Goal: Contribute content: Contribute content

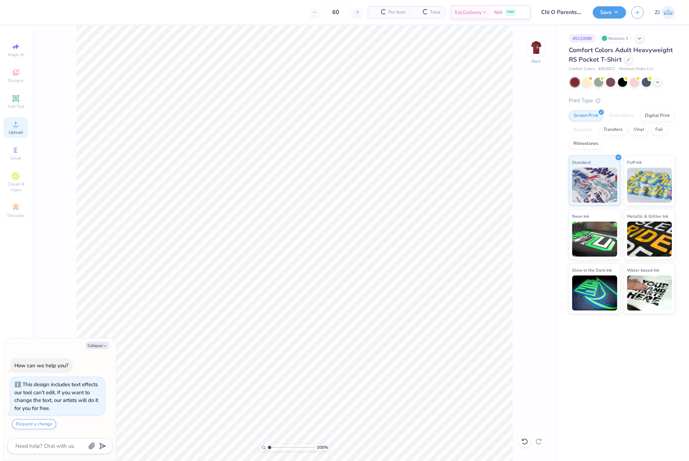
click at [15, 130] on span "Upload" at bounding box center [16, 133] width 14 height 6
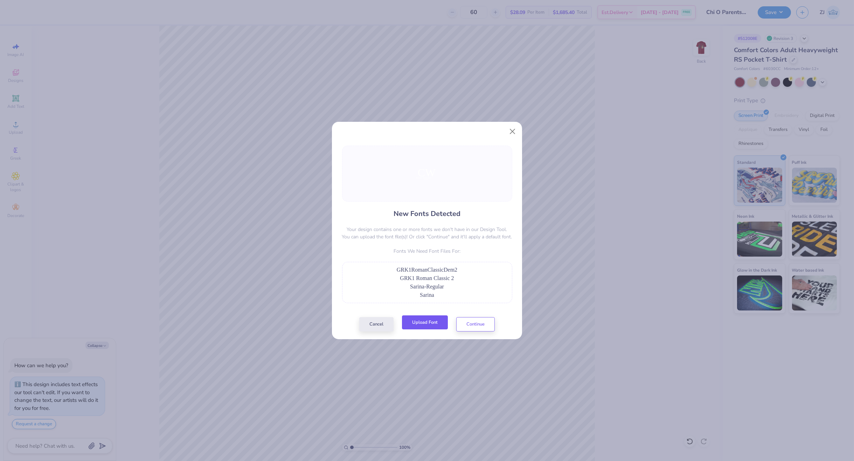
click at [433, 323] on button "Upload Font" at bounding box center [425, 323] width 46 height 14
click at [431, 323] on button "Upload Font" at bounding box center [425, 323] width 46 height 14
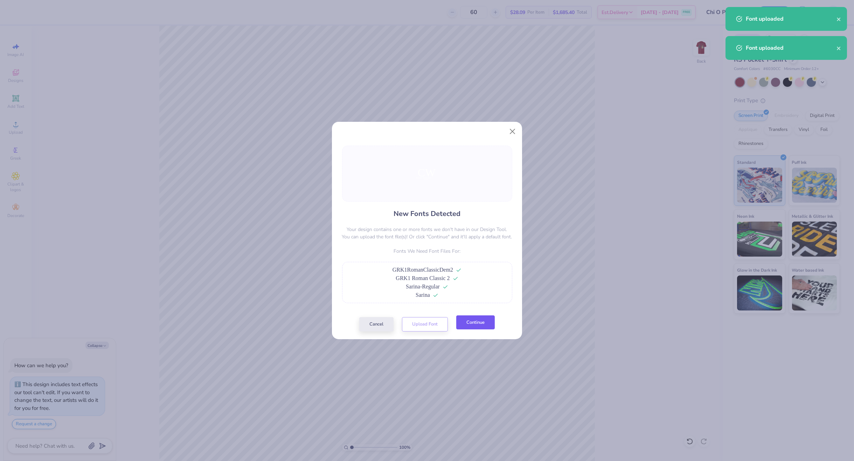
click at [478, 324] on button "Continue" at bounding box center [475, 323] width 39 height 14
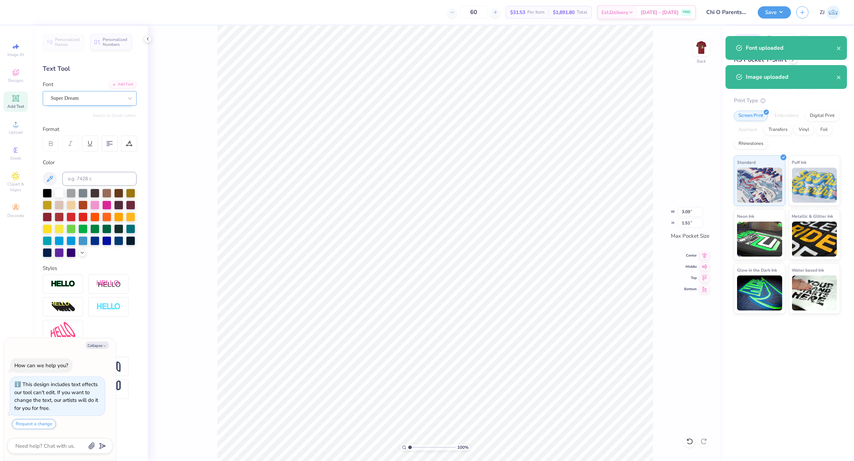
click at [72, 97] on div "Super Dream" at bounding box center [87, 98] width 74 height 11
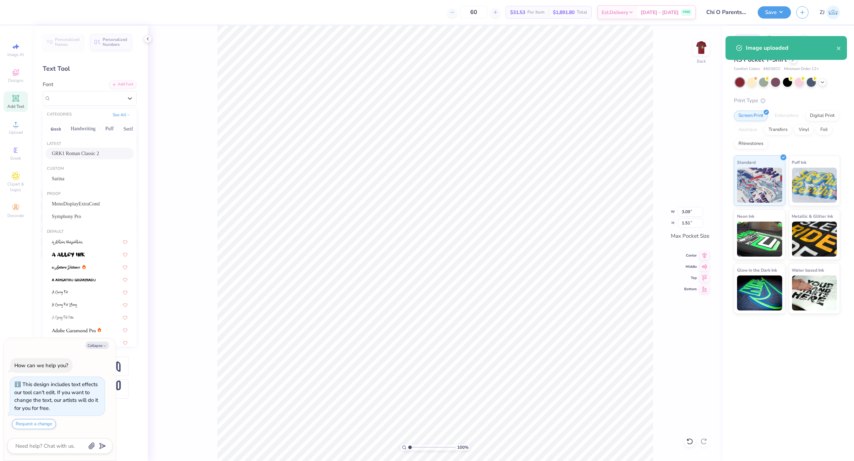
click at [78, 153] on span "GRK1 Roman Classic 2" at bounding box center [75, 153] width 47 height 7
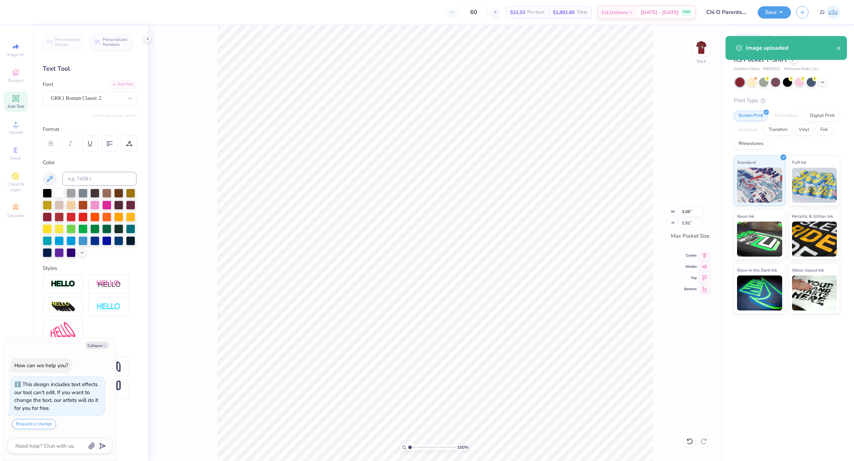
type textarea "x"
type input "3.42"
type input "1.58"
click at [96, 101] on div "Super Dream" at bounding box center [87, 98] width 74 height 11
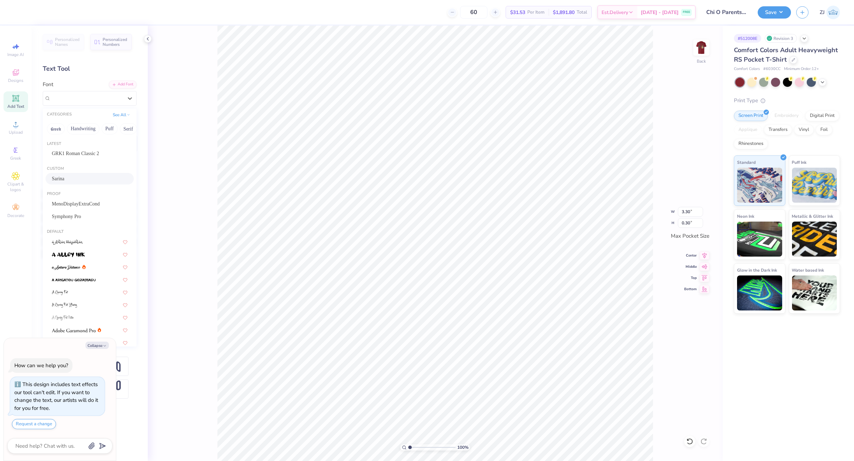
click at [64, 176] on span "Sarina" at bounding box center [58, 178] width 13 height 7
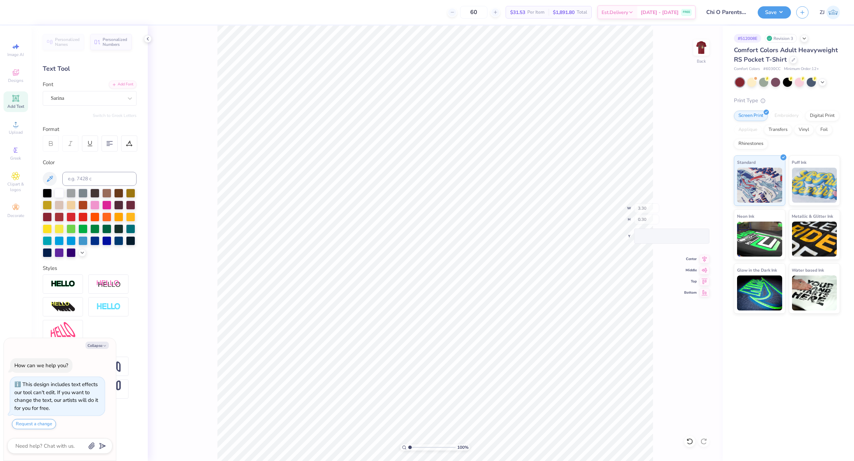
type textarea "x"
type input "3.46"
type input "0.26"
click at [102, 100] on div "Super Dream" at bounding box center [87, 98] width 74 height 11
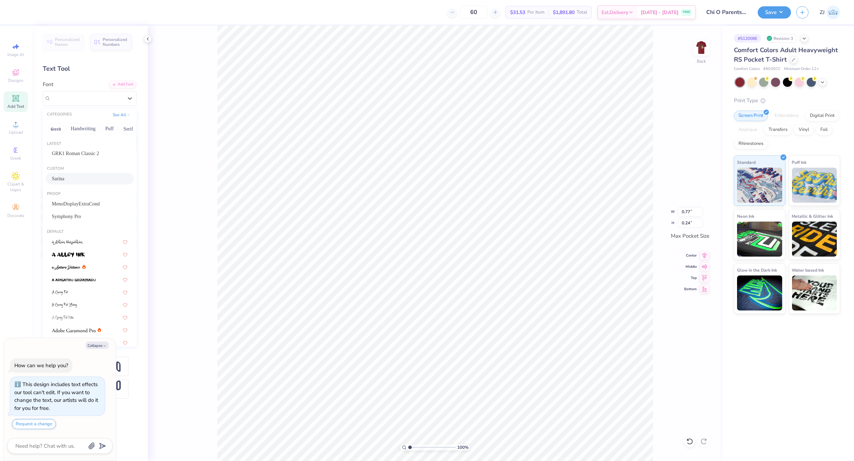
click at [64, 175] on span "Sarina" at bounding box center [58, 178] width 13 height 7
type textarea "x"
type input "1.14"
type input "0.21"
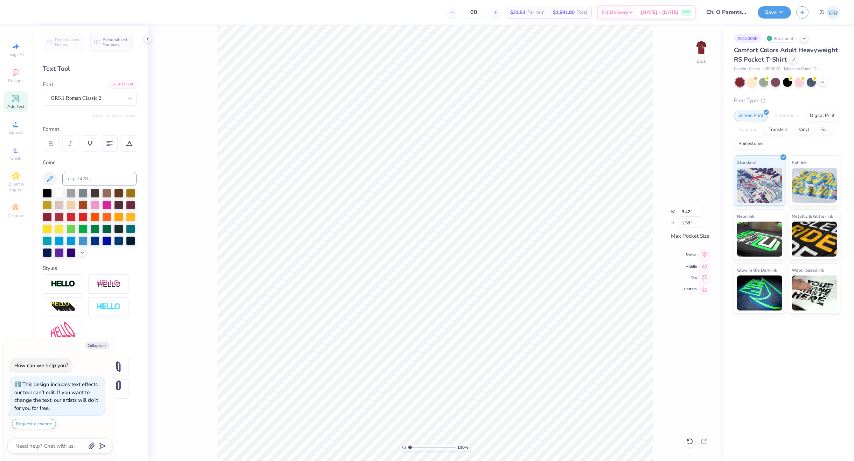
click at [688, 254] on icon at bounding box center [705, 254] width 10 height 8
click at [688, 256] on icon at bounding box center [705, 255] width 5 height 6
click at [688, 253] on icon at bounding box center [705, 254] width 10 height 8
type textarea "x"
type input "2.17"
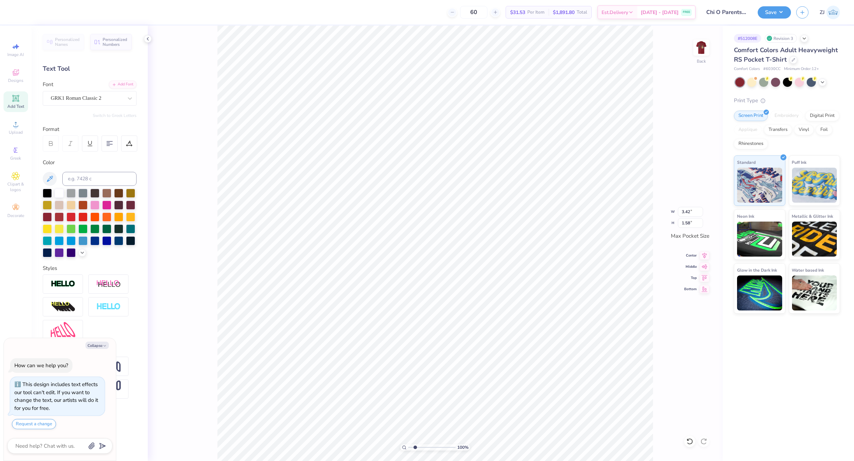
click at [415, 448] on input "range" at bounding box center [431, 447] width 47 height 6
type textarea "x"
type input "3.15"
type input "1.45"
click at [688, 255] on icon at bounding box center [705, 255] width 5 height 6
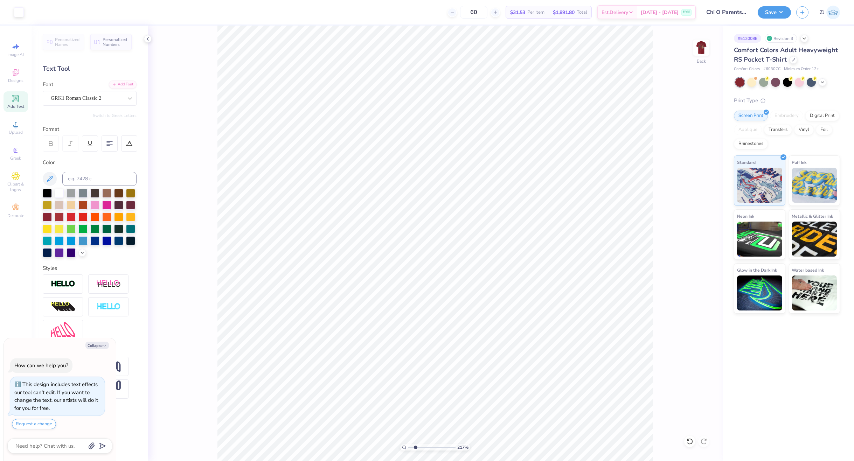
type textarea "x"
click at [688, 209] on input "3.47" at bounding box center [690, 212] width 25 height 10
type input "3.5"
type textarea "x"
type input "3.50"
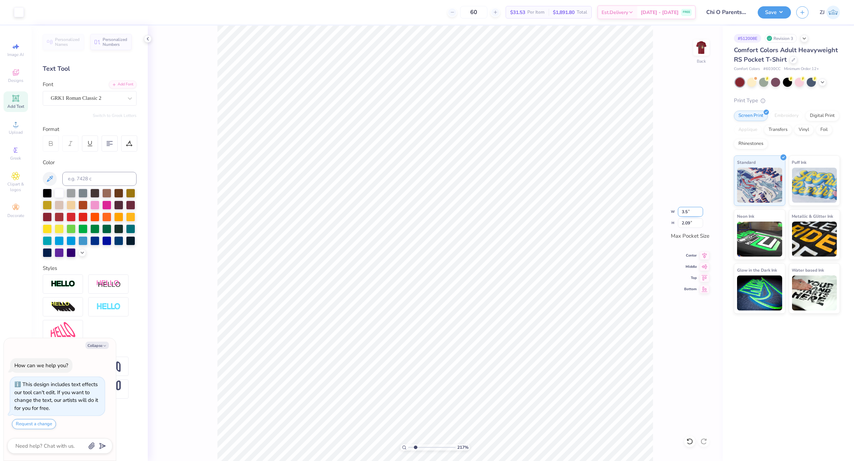
type input "2.11"
type textarea "x"
click at [407, 448] on div "217 %" at bounding box center [435, 447] width 70 height 6
click at [402, 449] on icon at bounding box center [404, 447] width 5 height 5
type input "1"
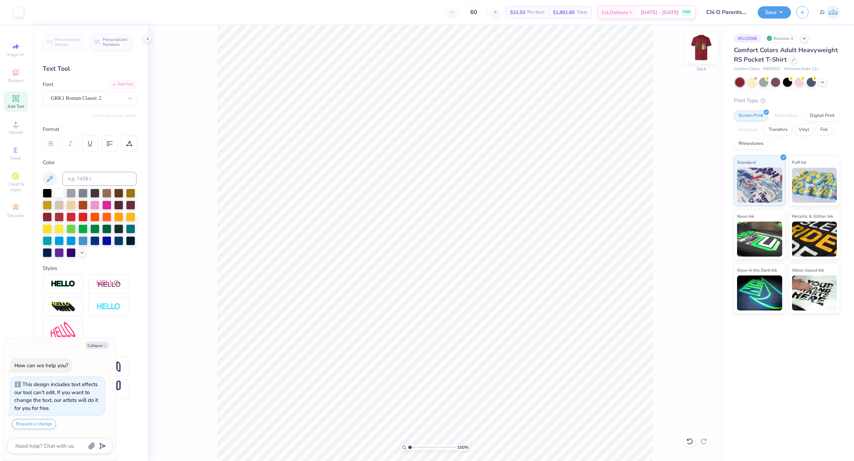
click at [688, 44] on img at bounding box center [701, 48] width 28 height 28
click at [15, 127] on circle at bounding box center [16, 127] width 4 height 4
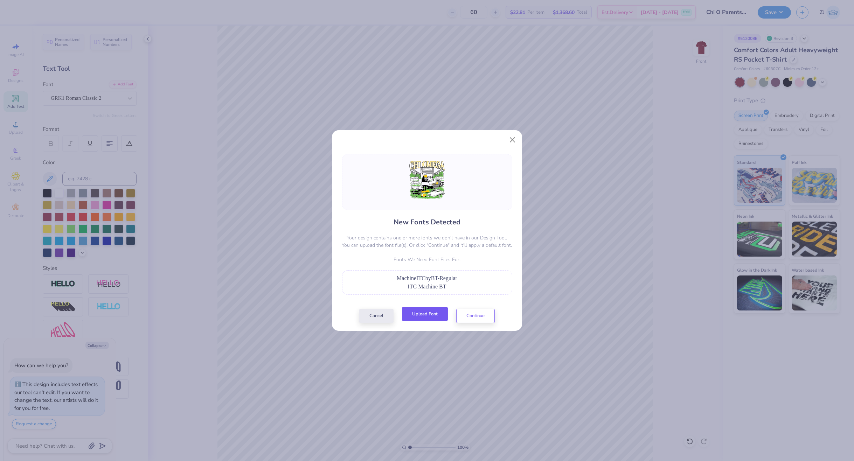
click at [424, 317] on button "Upload Font" at bounding box center [425, 314] width 46 height 14
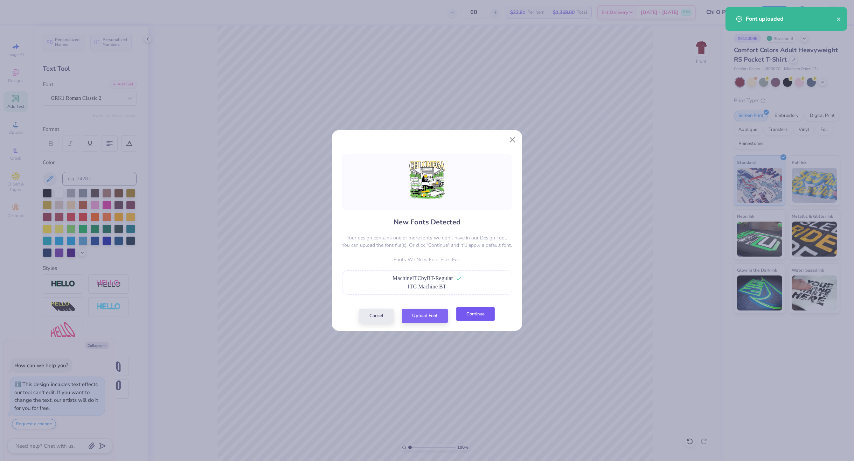
click at [475, 310] on button "Continue" at bounding box center [475, 314] width 39 height 14
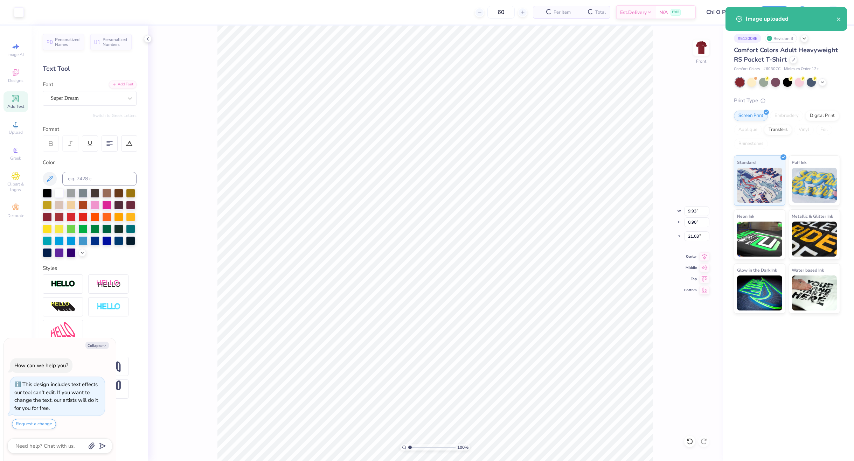
scroll to position [7, 1]
type textarea "x"
type input "14.32"
type input "16.76"
type input "5.87"
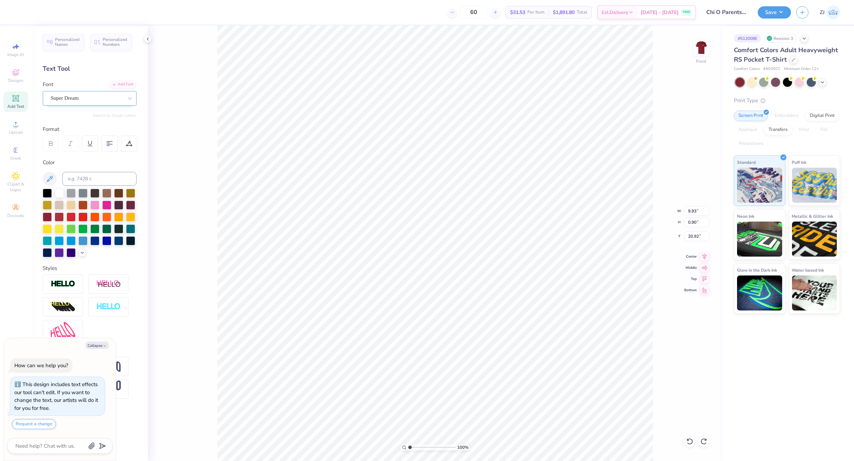
click at [73, 100] on div "Super Dream" at bounding box center [87, 98] width 74 height 11
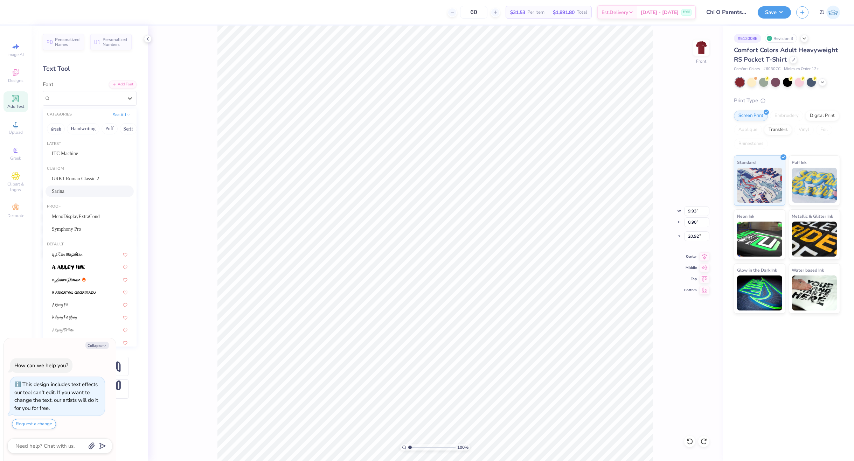
click at [64, 188] on span "Sarina" at bounding box center [58, 191] width 13 height 7
type textarea "x"
type input "12.81"
type input "0.98"
type input "20.96"
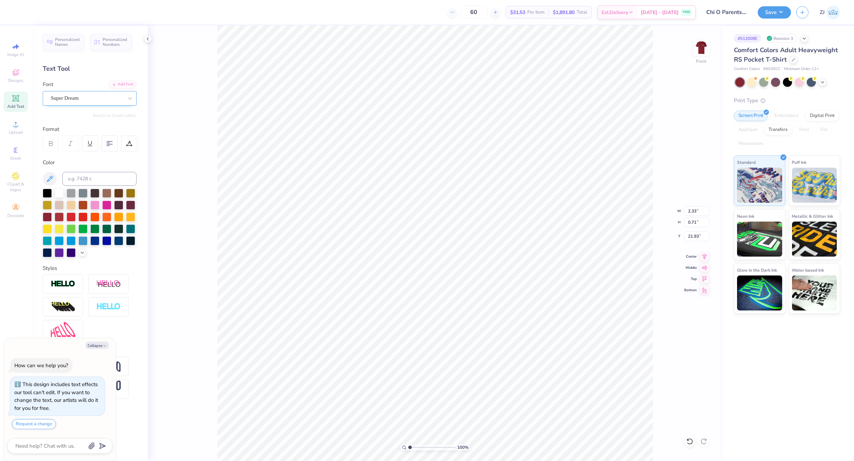
click at [71, 102] on div at bounding box center [87, 98] width 72 height 9
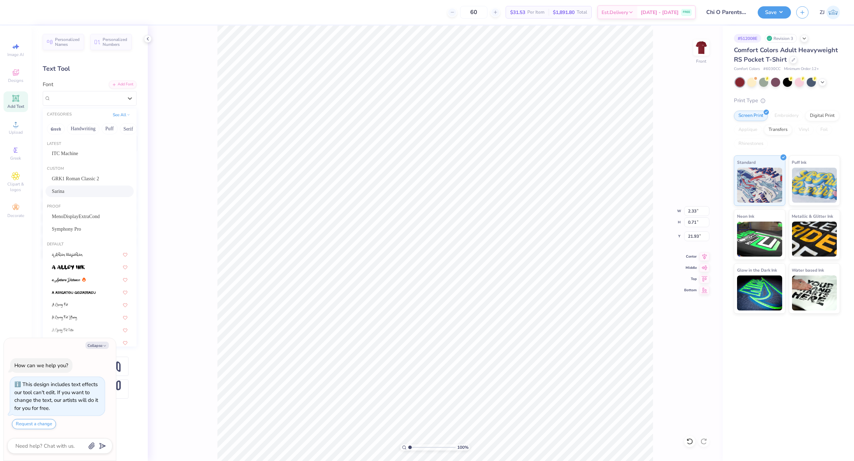
click at [64, 190] on span "Sarina" at bounding box center [58, 191] width 13 height 7
type textarea "x"
type input "3.42"
type input "0.62"
type input "22.03"
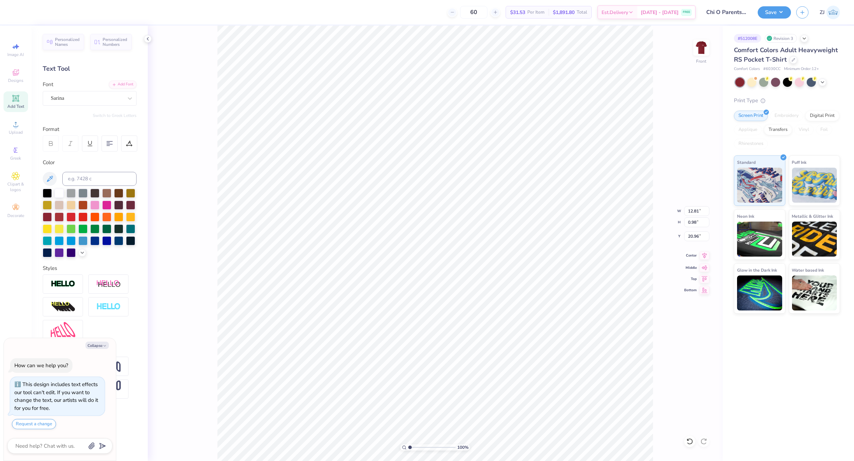
click at [688, 254] on icon at bounding box center [705, 255] width 10 height 8
click at [688, 257] on icon at bounding box center [705, 255] width 10 height 8
type textarea "x"
type input "2.54"
type input "0.31"
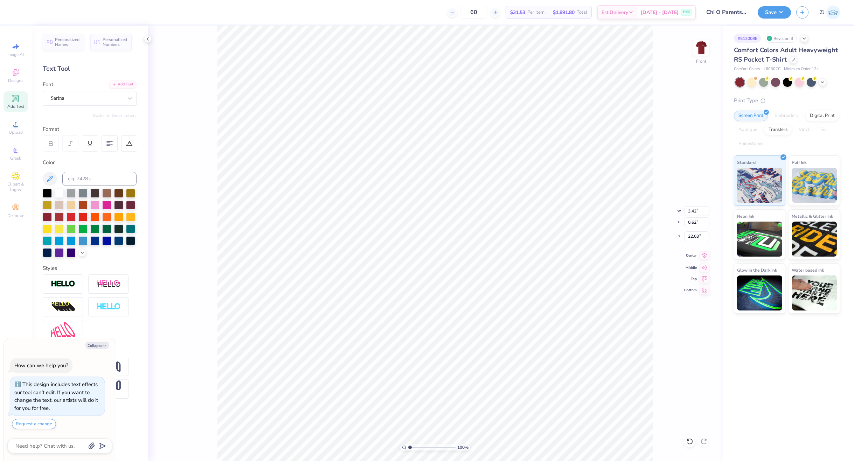
type input "9.38"
click at [71, 99] on div "Super Dream" at bounding box center [87, 98] width 74 height 11
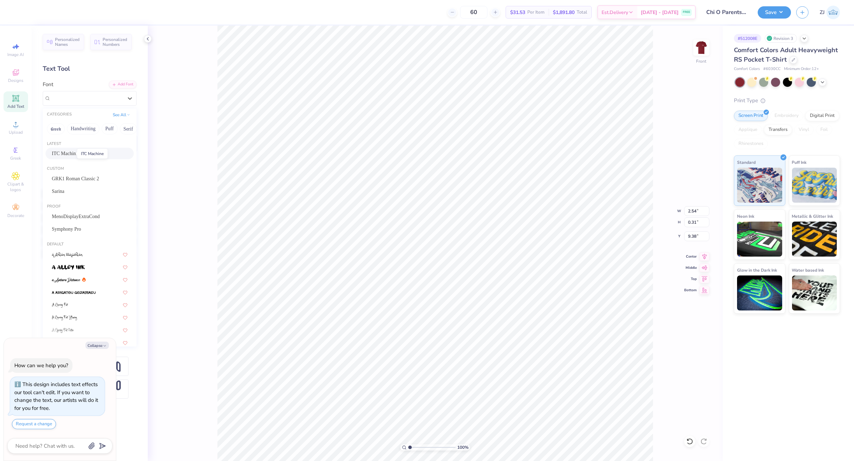
click at [59, 155] on span "ITC Machine" at bounding box center [65, 153] width 26 height 7
type textarea "x"
type input "1.95"
type input "0.28"
type input "9.43"
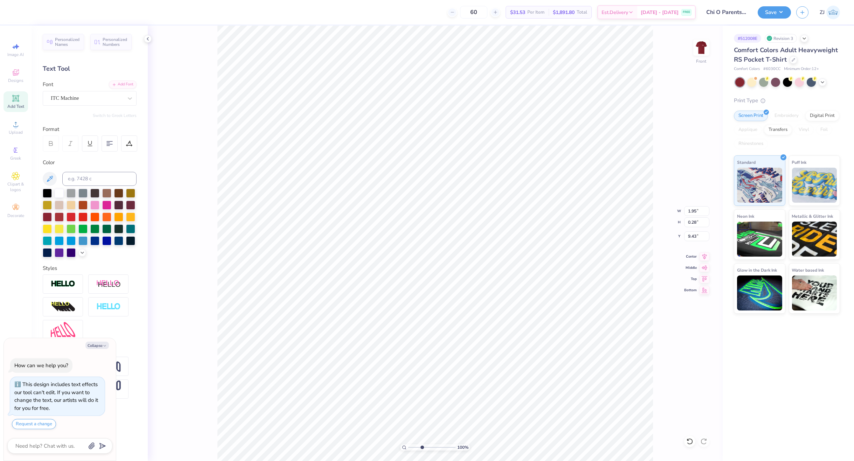
type input "3.51"
click at [422, 447] on input "range" at bounding box center [431, 447] width 47 height 6
type textarea "x"
type input "0.28"
type input "0.17"
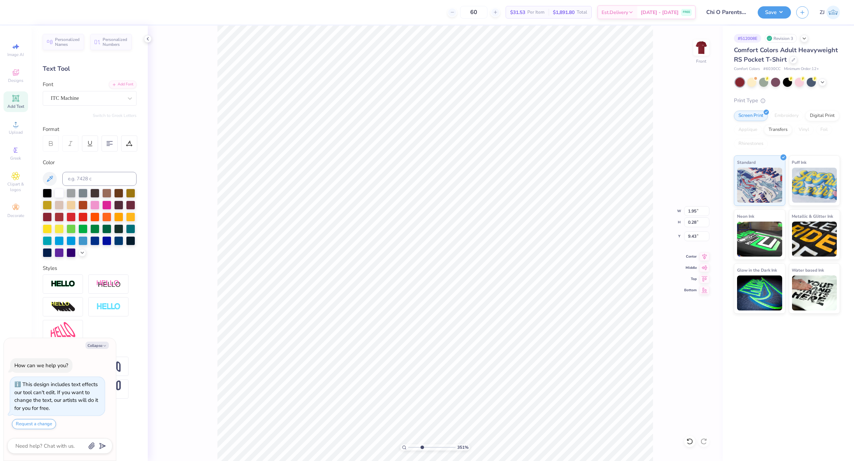
type input "9.39"
click at [94, 99] on div "Super Dream" at bounding box center [87, 98] width 74 height 11
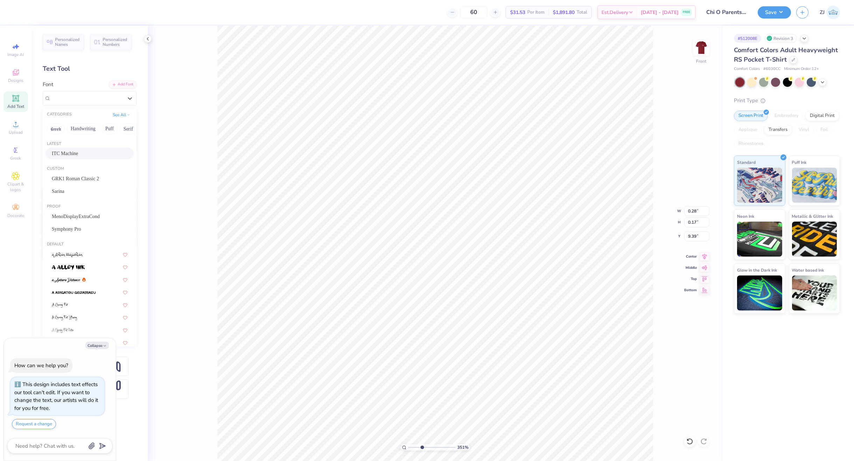
click at [69, 150] on span "ITC Machine" at bounding box center [65, 153] width 26 height 7
type textarea "x"
type input "0.18"
type input "0.14"
type input "9.43"
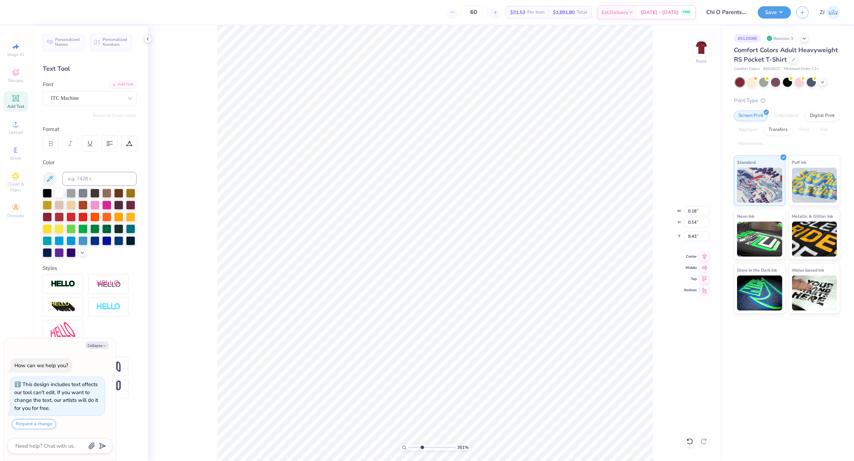
type textarea "x"
type input "1.95"
type input "0.28"
click at [688, 256] on icon at bounding box center [705, 256] width 5 height 6
type textarea "x"
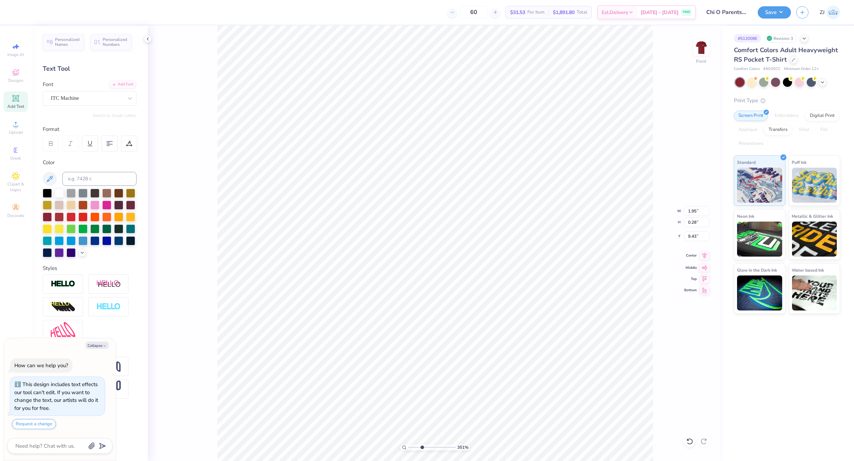
type input "0.18"
type input "0.14"
type textarea "x"
click at [404, 450] on div "351 %" at bounding box center [435, 447] width 70 height 6
click at [404, 447] on icon at bounding box center [404, 447] width 5 height 5
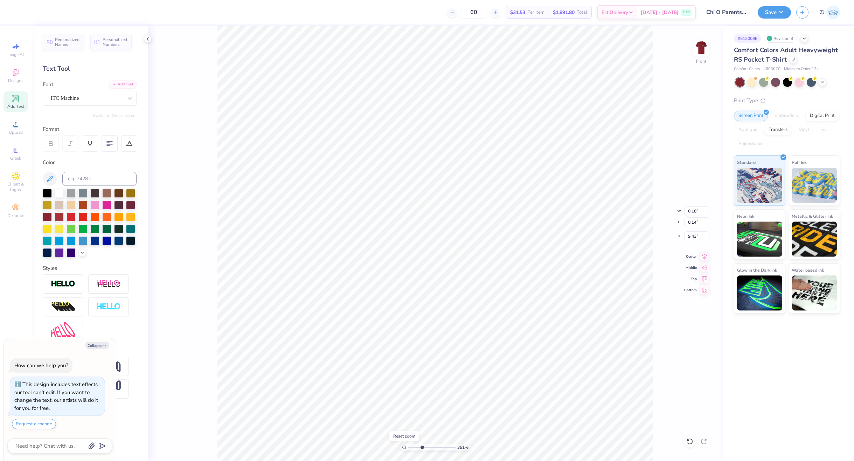
type input "1"
type textarea "x"
click at [688, 212] on input "14.32" at bounding box center [696, 211] width 25 height 10
type input "12.5"
type textarea "x"
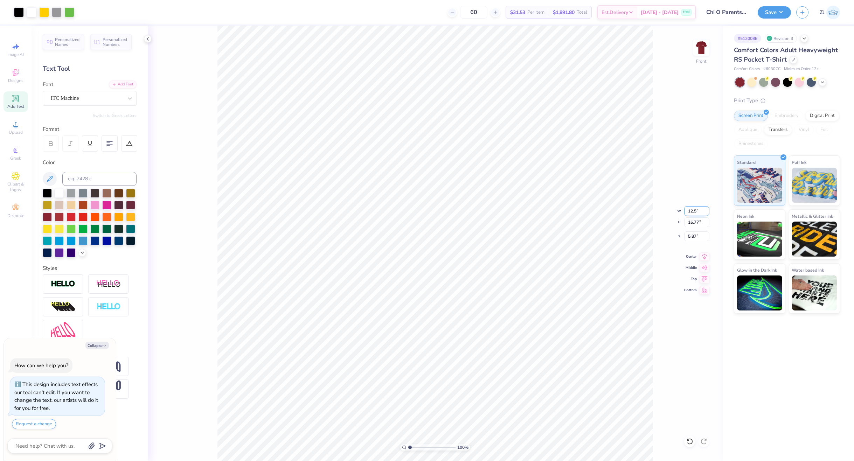
type input "12.50"
type input "14.64"
click at [688, 236] on input "6.94" at bounding box center [696, 236] width 25 height 10
type input "3"
type textarea "x"
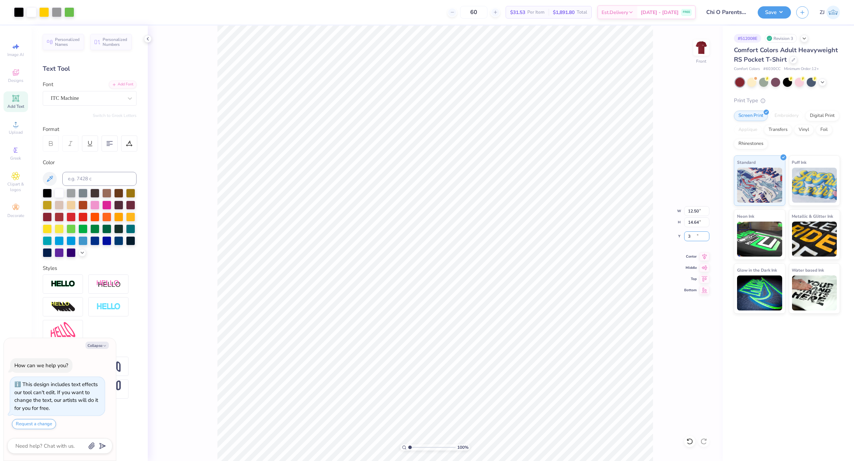
type input "3.00"
click at [688, 13] on button "Save" at bounding box center [774, 11] width 33 height 12
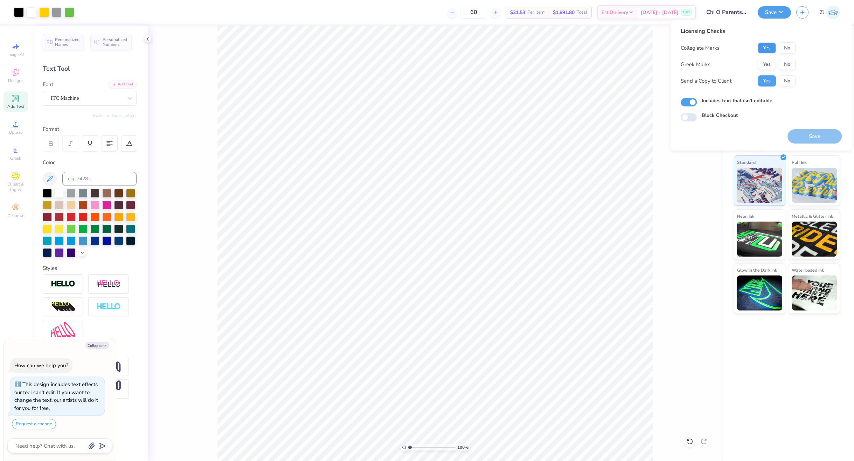
click at [688, 47] on button "Yes" at bounding box center [767, 47] width 18 height 11
click at [688, 59] on button "Yes" at bounding box center [767, 64] width 18 height 11
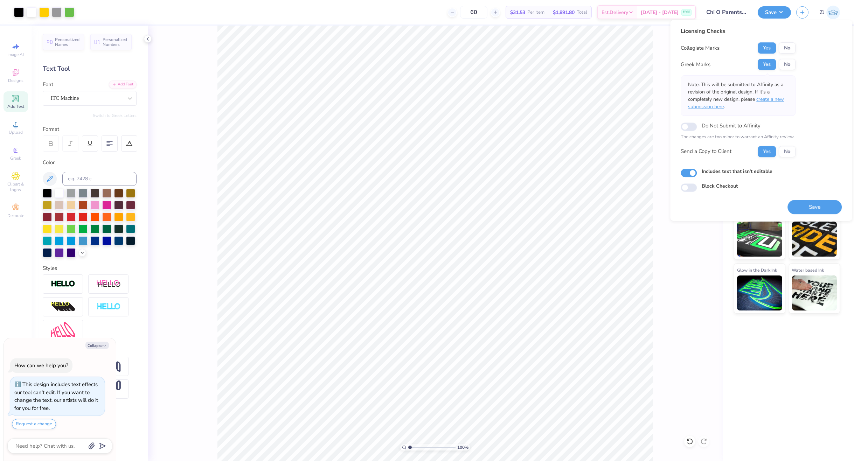
click at [688, 99] on span "create a new submission here" at bounding box center [736, 103] width 96 height 14
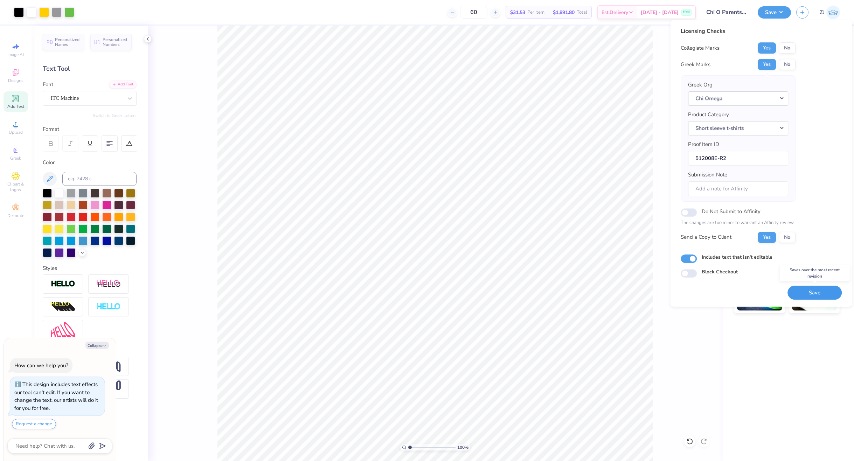
click at [688, 287] on button "Save" at bounding box center [815, 293] width 54 height 14
click at [688, 14] on button "Save" at bounding box center [774, 11] width 33 height 12
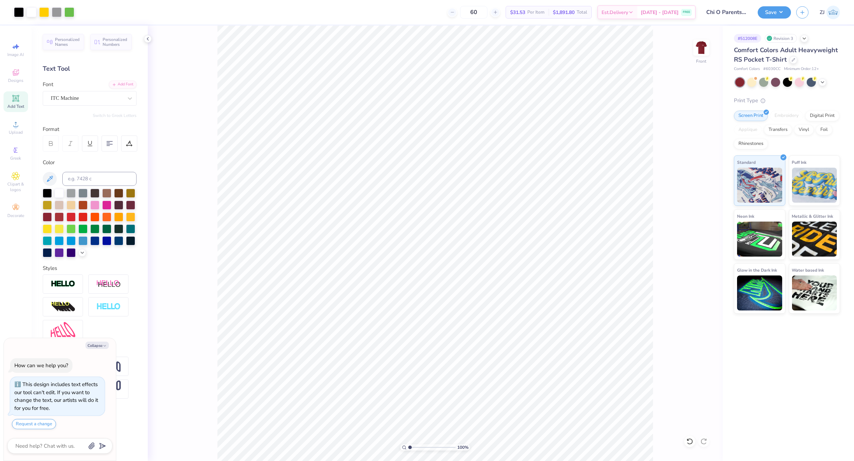
type textarea "x"
